Goal: Navigation & Orientation: Find specific page/section

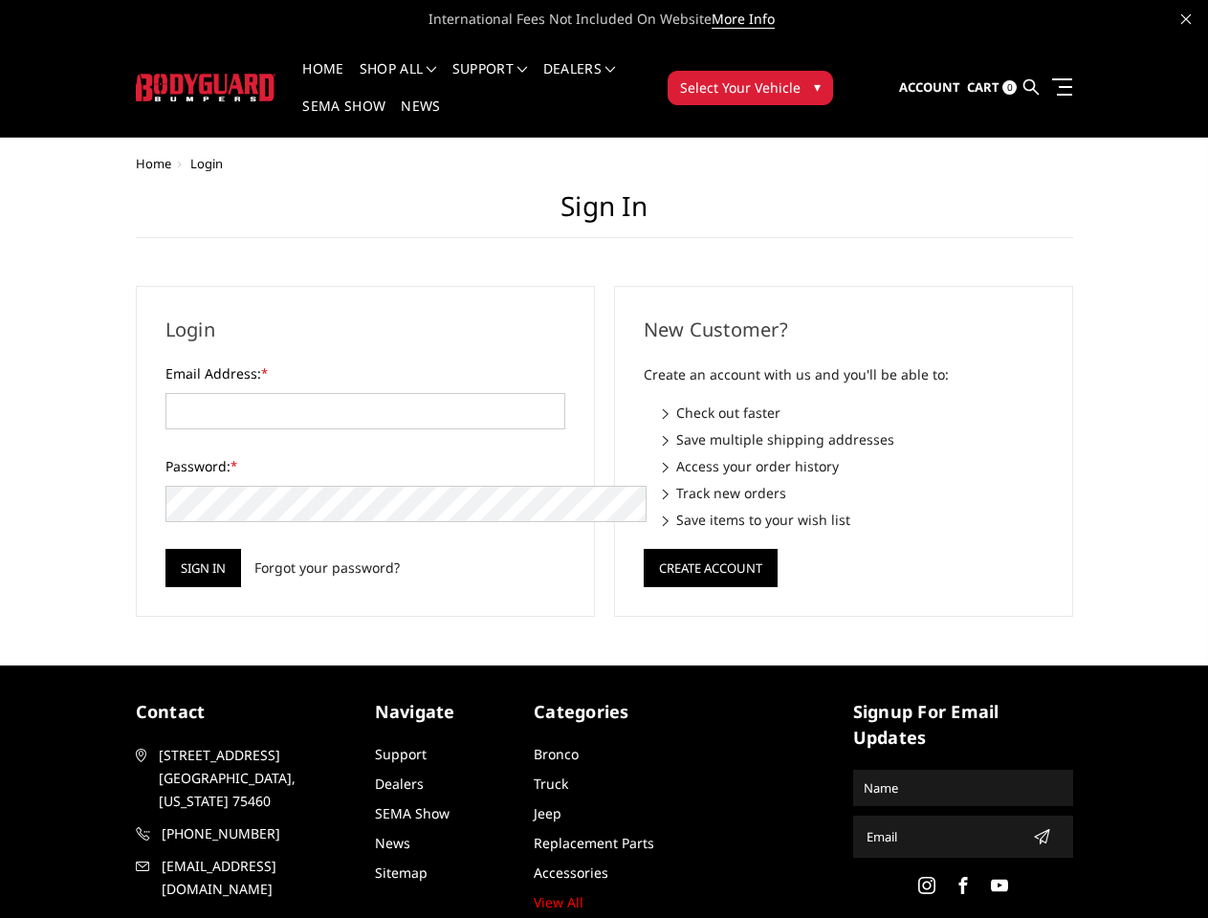
click at [604, 459] on div "New Customer? Create an account with us and you'll be able to: Check out faster…" at bounding box center [843, 451] width 478 height 331
click at [515, 69] on li "Support FAQ Install Instructions Shipping Warranty Terms & Conditions Cancellat…" at bounding box center [490, 80] width 91 height 37
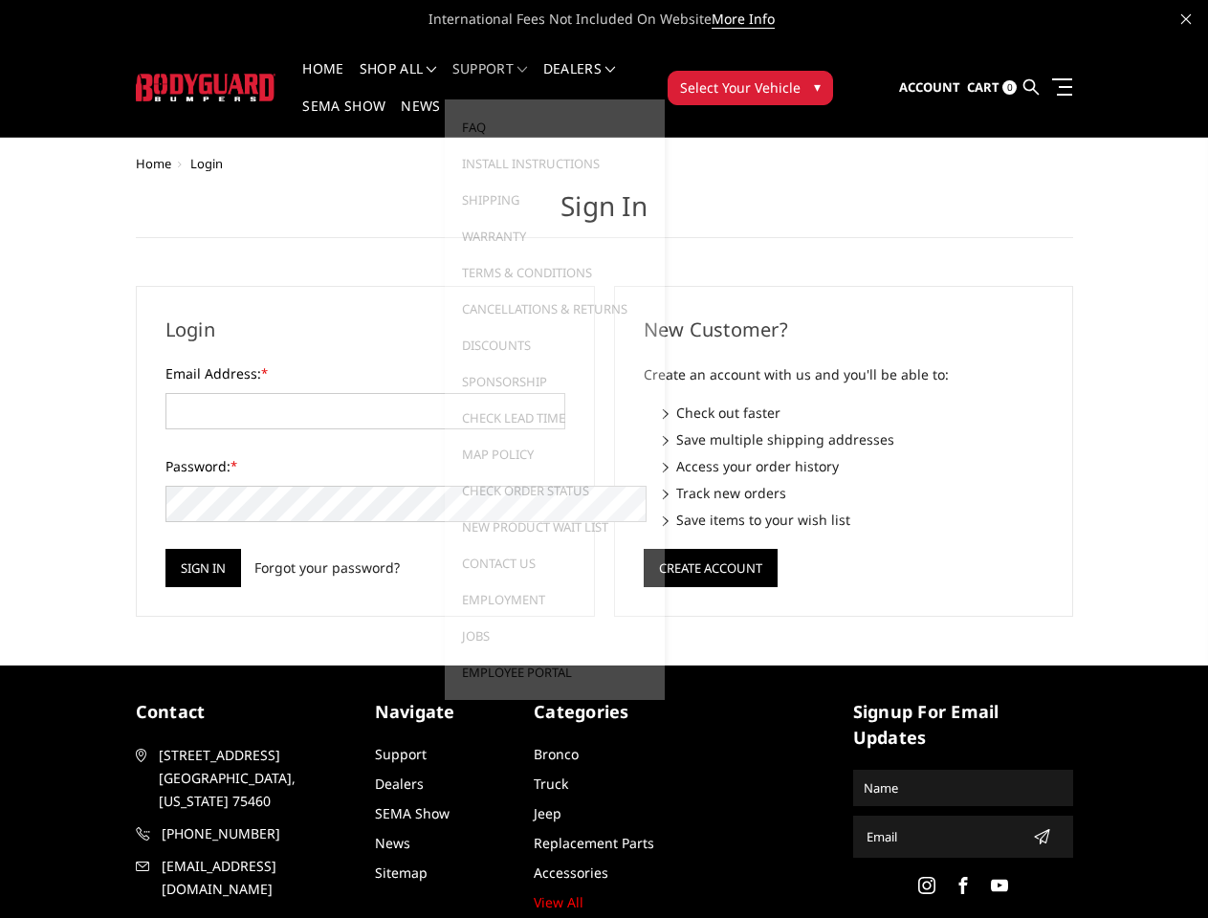
click at [514, 80] on li "Support FAQ Install Instructions Shipping Warranty Terms & Conditions Cancellat…" at bounding box center [490, 80] width 91 height 37
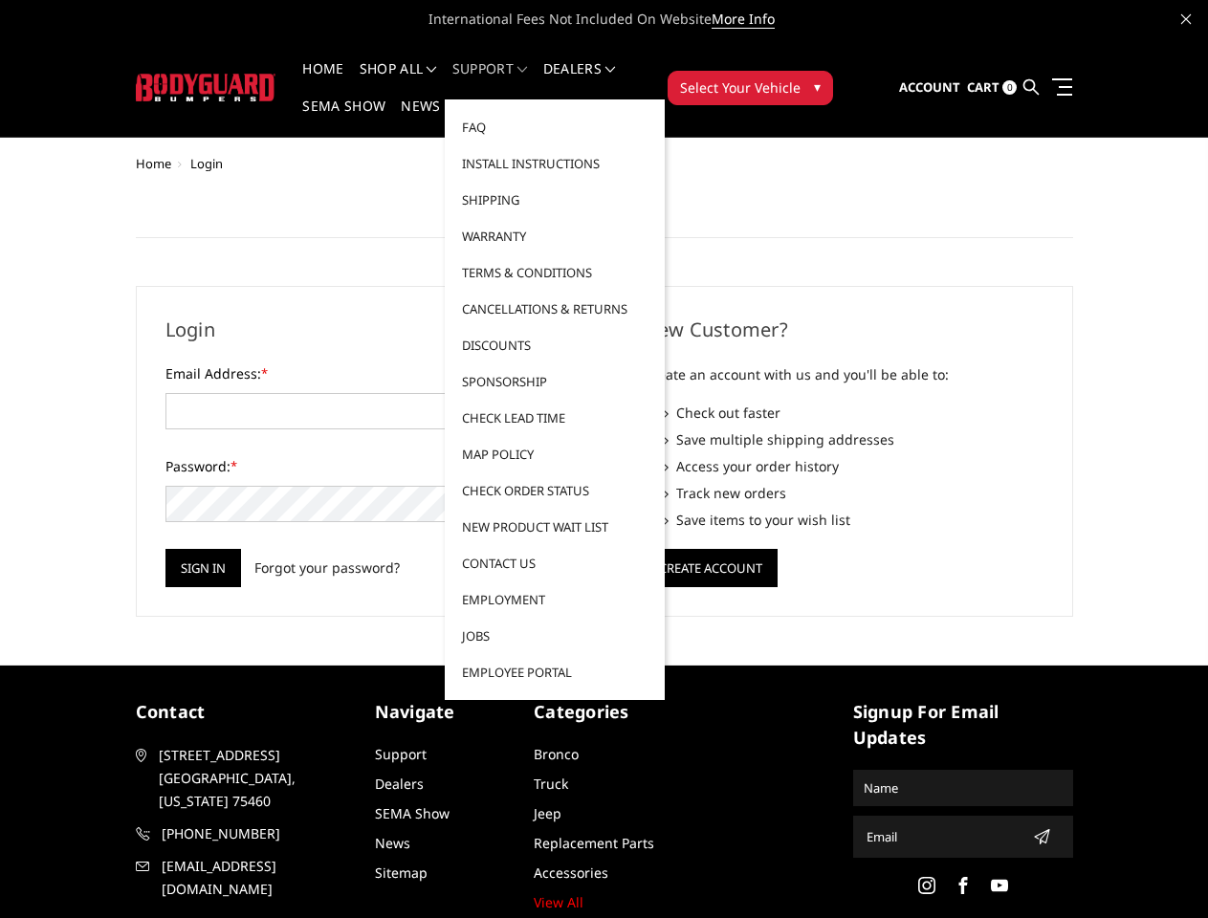
click at [800, 77] on span "Select Your Vehicle" at bounding box center [740, 87] width 120 height 20
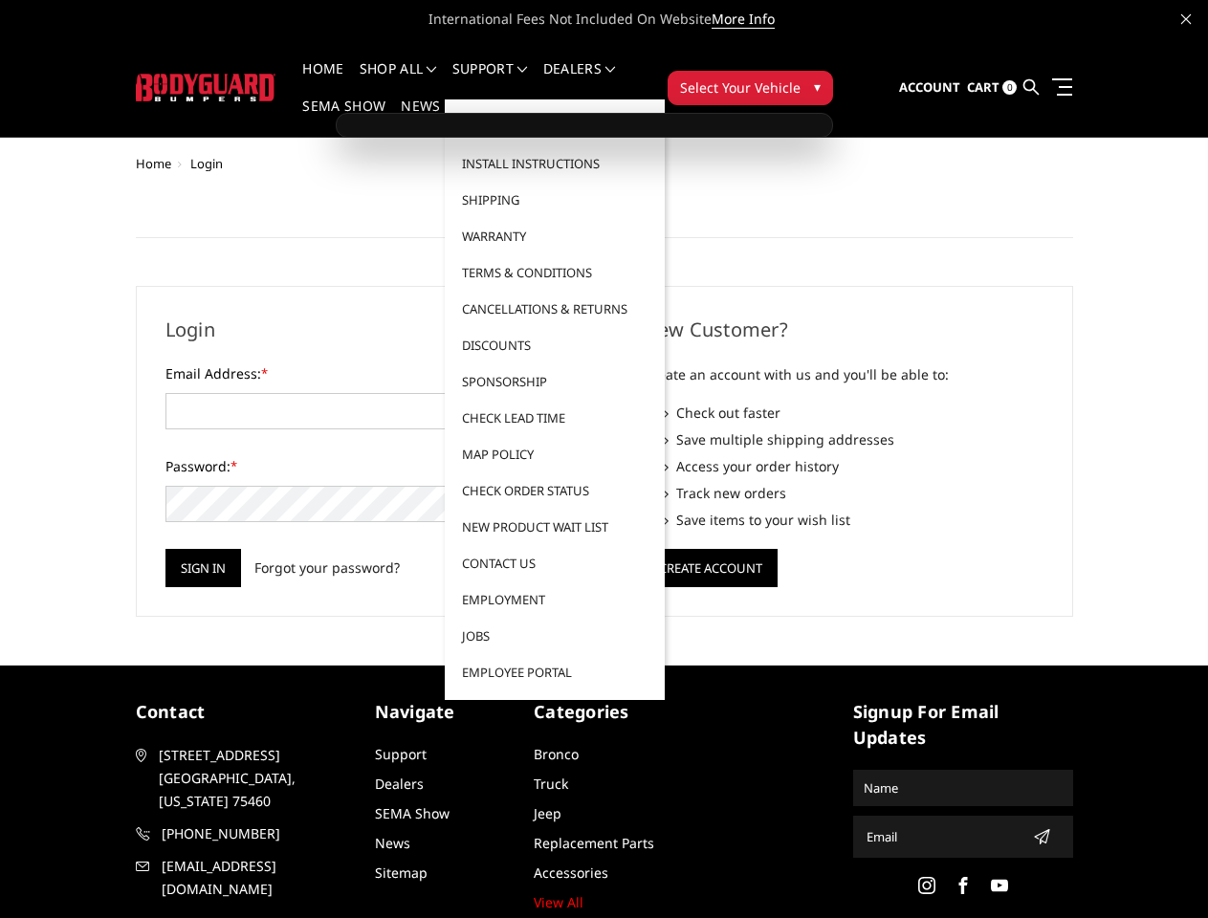
click at [800, 77] on span "Select Your Vehicle" at bounding box center [740, 87] width 120 height 20
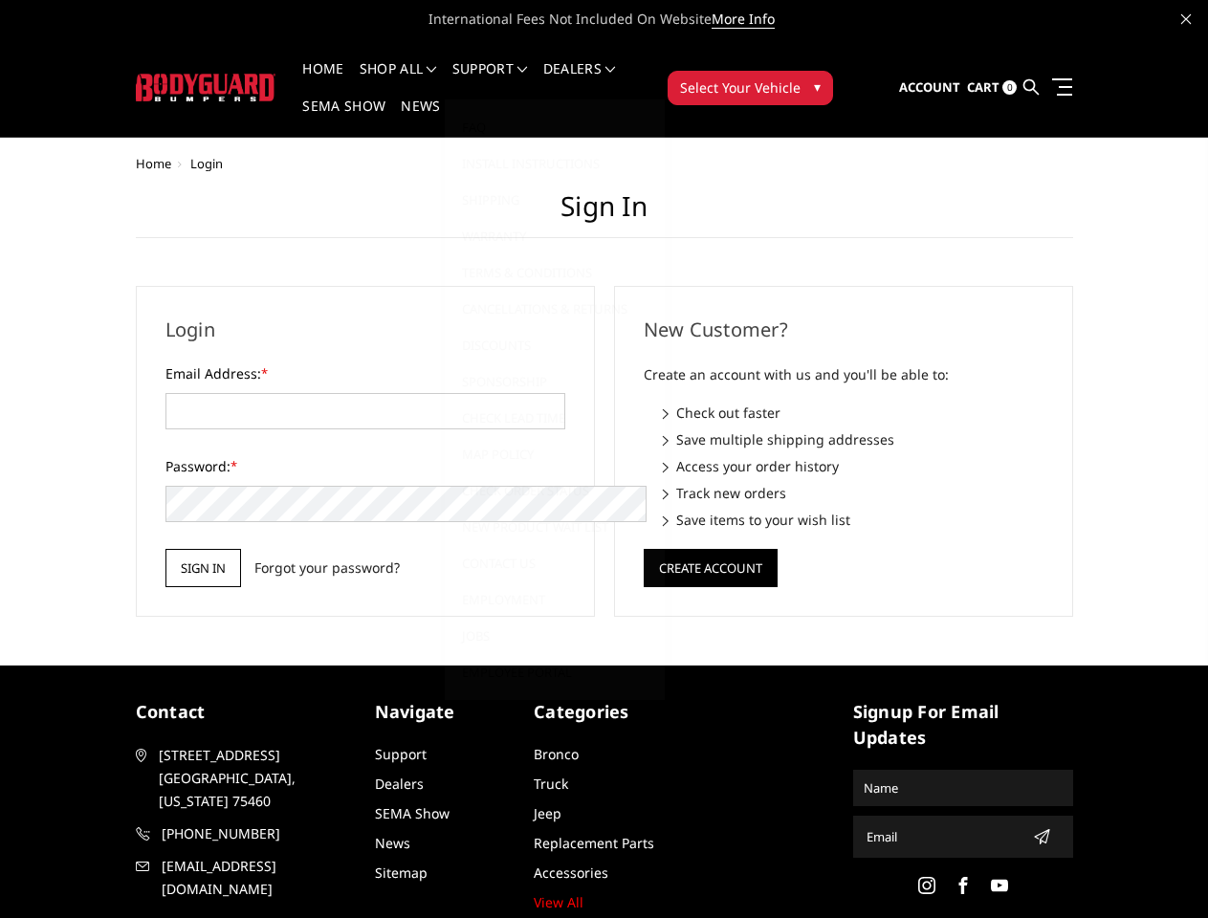
click at [165, 549] on input "Sign in" at bounding box center [203, 568] width 76 height 38
click at [709, 549] on button "Create Account" at bounding box center [711, 568] width 134 height 38
click at [1034, 829] on icon "submit" at bounding box center [1041, 836] width 15 height 15
